Goal: Task Accomplishment & Management: Use online tool/utility

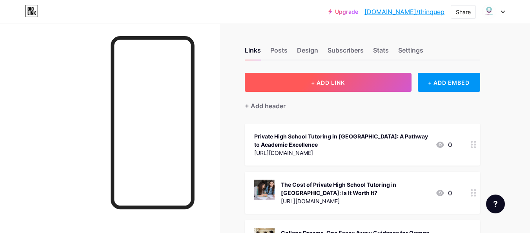
click at [332, 80] on span "+ ADD LINK" at bounding box center [328, 82] width 34 height 7
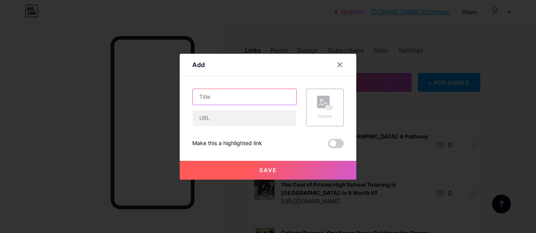
click at [205, 92] on input "text" at bounding box center [245, 97] width 104 height 16
paste input "Score Higher with the Best ACT Tutor Orange County Students Trust"
type input "Score Higher with the Best ACT Tutor Orange County Students Trust"
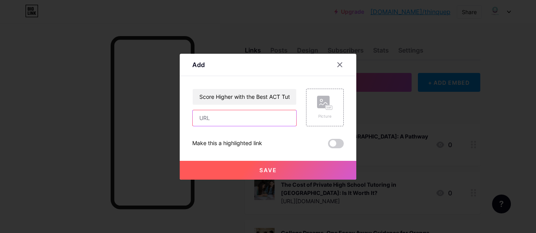
click at [214, 118] on input "text" at bounding box center [245, 118] width 104 height 16
paste input "[URL][DOMAIN_NAME]"
type input "[URL][DOMAIN_NAME]"
click at [273, 169] on span "Save" at bounding box center [269, 170] width 18 height 7
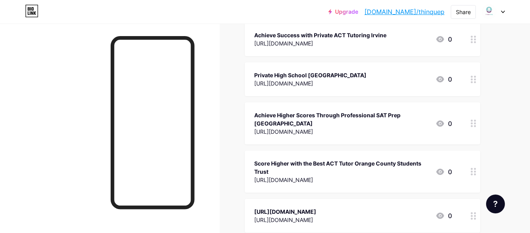
scroll to position [895, 0]
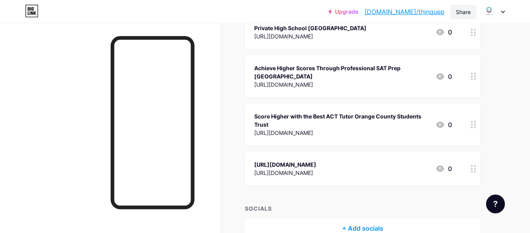
click at [463, 15] on div "Share" at bounding box center [463, 12] width 15 height 8
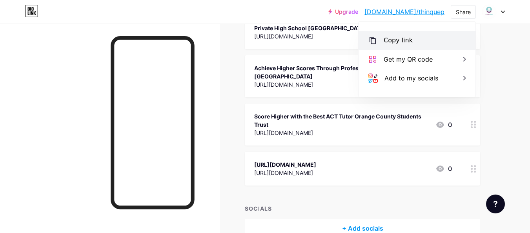
click at [398, 46] on div "Copy link" at bounding box center [417, 40] width 117 height 19
